Goal: Information Seeking & Learning: Learn about a topic

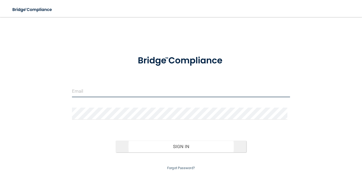
type input "[EMAIL_ADDRESS][DOMAIN_NAME]"
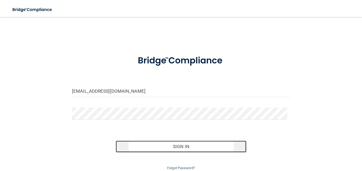
click at [154, 146] on button "Sign In" at bounding box center [181, 147] width 131 height 12
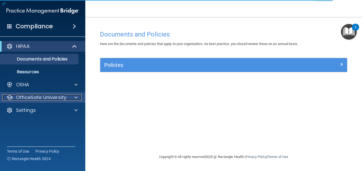
click at [66, 98] on div "OfficeSafe University" at bounding box center [35, 97] width 66 height 6
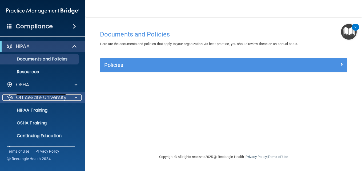
scroll to position [12, 0]
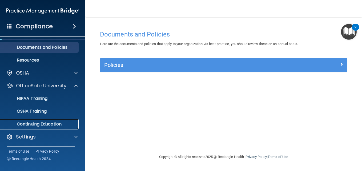
click at [32, 124] on p "Continuing Education" at bounding box center [39, 123] width 73 height 5
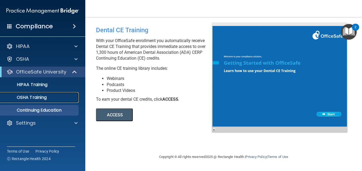
click at [33, 97] on p "OSHA Training" at bounding box center [24, 97] width 43 height 5
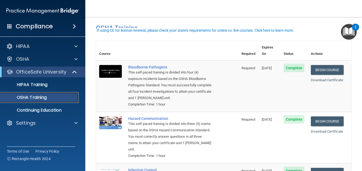
scroll to position [5, 0]
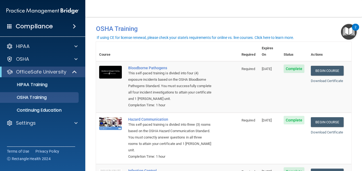
click at [245, 51] on th "Required" at bounding box center [248, 51] width 20 height 19
click at [38, 85] on p "HIPAA Training" at bounding box center [25, 84] width 44 height 5
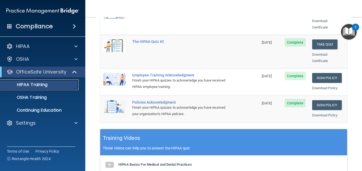
scroll to position [133, 0]
click at [325, 100] on link "Sign Policy" at bounding box center [327, 105] width 30 height 10
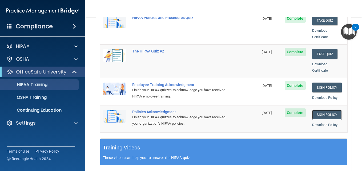
scroll to position [123, 0]
click at [38, 97] on p "OSHA Training" at bounding box center [24, 97] width 43 height 5
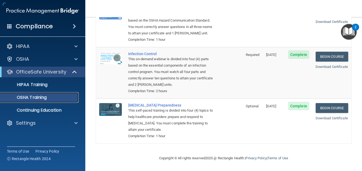
scroll to position [123, 0]
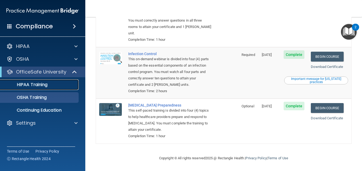
click at [32, 85] on p "HIPAA Training" at bounding box center [25, 84] width 44 height 5
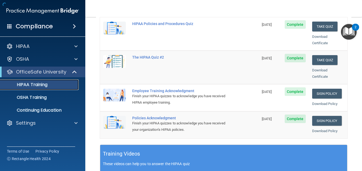
scroll to position [249, 0]
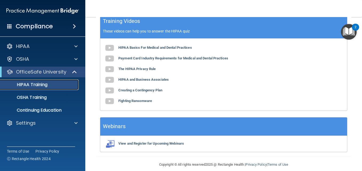
click at [38, 88] on link "HIPAA Training" at bounding box center [37, 84] width 84 height 11
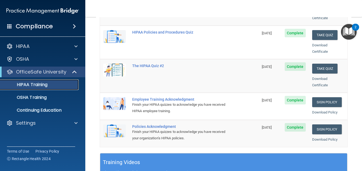
scroll to position [109, 0]
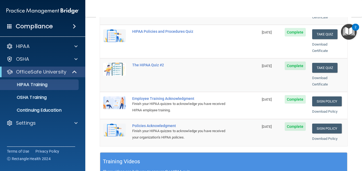
click at [289, 122] on span "Complete" at bounding box center [294, 126] width 21 height 9
click at [319, 124] on link "Sign Policy" at bounding box center [327, 129] width 30 height 10
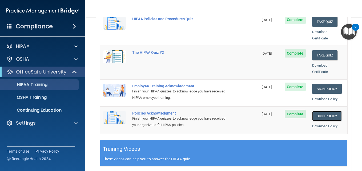
scroll to position [120, 0]
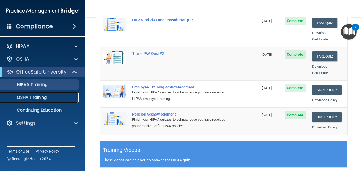
click at [44, 97] on p "OSHA Training" at bounding box center [24, 97] width 43 height 5
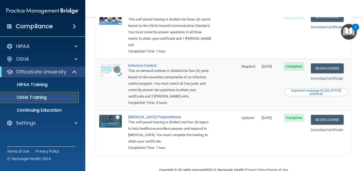
scroll to position [123, 0]
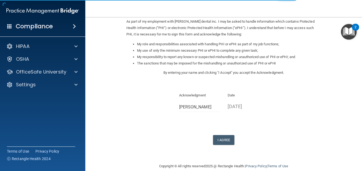
scroll to position [73, 0]
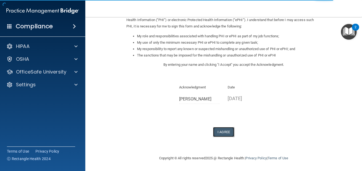
click at [223, 131] on button "I Agree" at bounding box center [223, 132] width 21 height 10
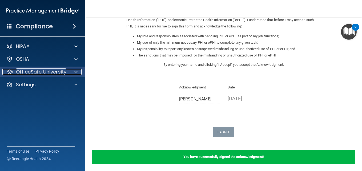
click at [66, 73] on div "OfficeSafe University" at bounding box center [35, 72] width 66 height 6
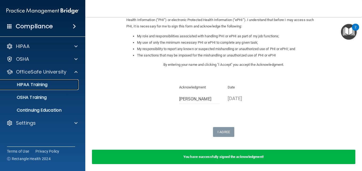
click at [39, 84] on p "HIPAA Training" at bounding box center [25, 84] width 44 height 5
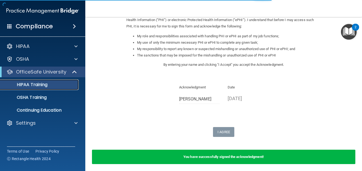
scroll to position [228, 0]
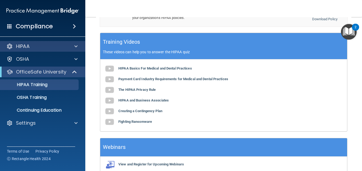
click at [37, 50] on div "HIPAA" at bounding box center [42, 46] width 85 height 11
click at [40, 46] on div "HIPAA" at bounding box center [35, 46] width 66 height 6
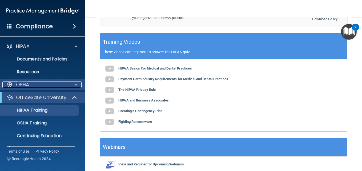
click at [24, 83] on p "OSHA" at bounding box center [22, 84] width 13 height 6
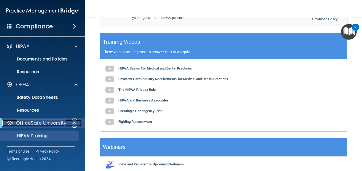
click at [41, 125] on p "OfficeSafe University" at bounding box center [41, 123] width 50 height 6
click at [75, 122] on span at bounding box center [75, 123] width 3 height 6
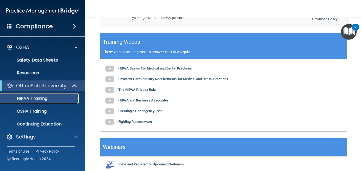
click at [41, 101] on p "HIPAA Training" at bounding box center [25, 98] width 44 height 5
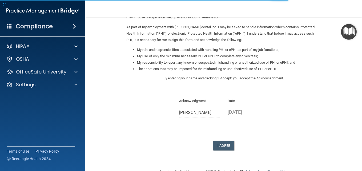
scroll to position [60, 0]
